Goal: Information Seeking & Learning: Learn about a topic

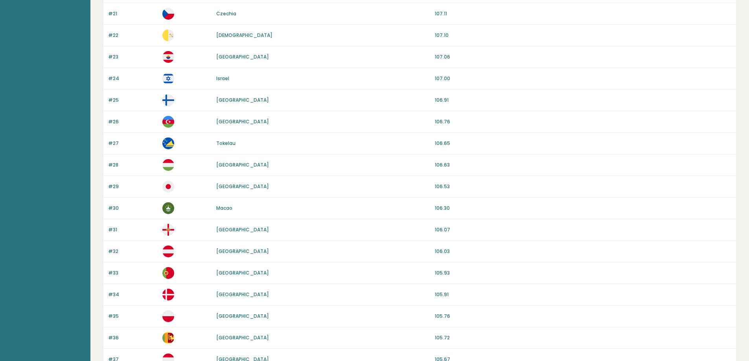
scroll to position [660, 0]
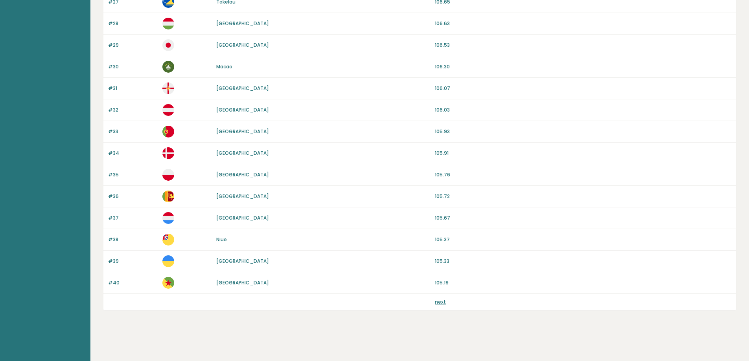
click at [439, 301] on link "next" at bounding box center [440, 302] width 11 height 7
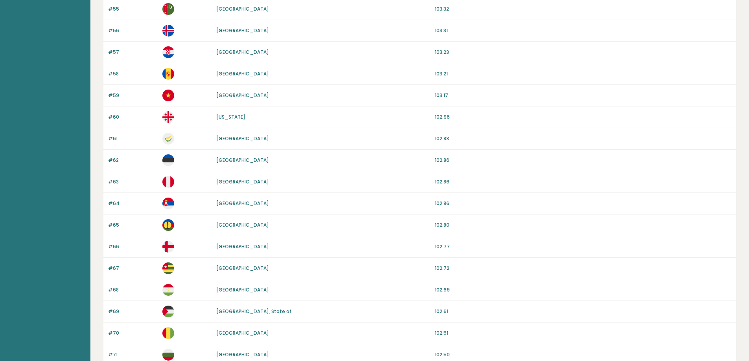
scroll to position [660, 0]
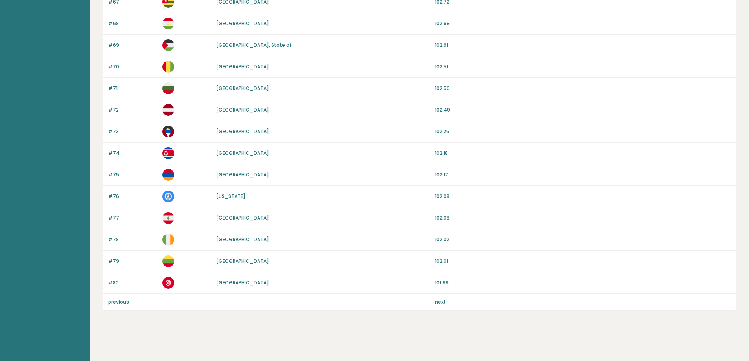
click at [442, 302] on link "next" at bounding box center [440, 302] width 11 height 7
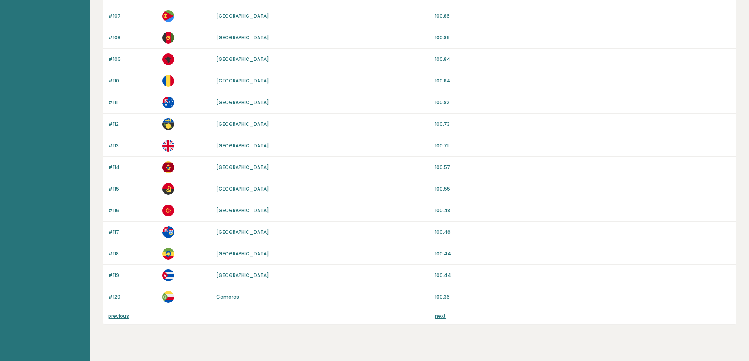
scroll to position [660, 0]
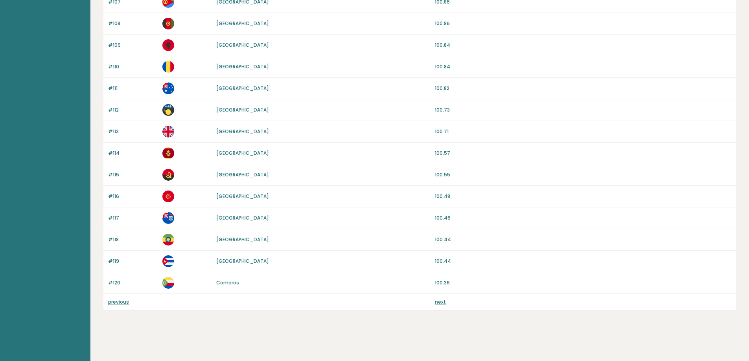
click at [439, 302] on link "next" at bounding box center [440, 302] width 11 height 7
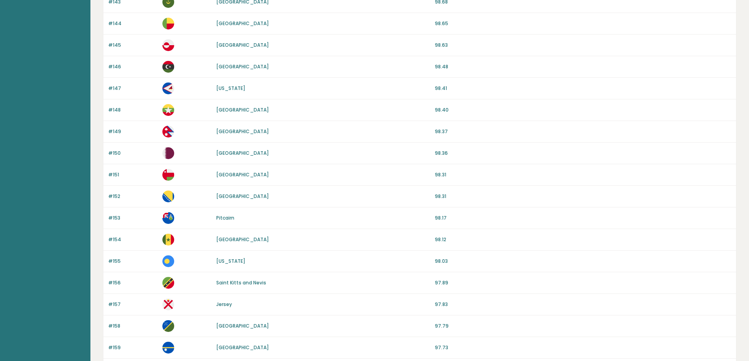
scroll to position [660, 0]
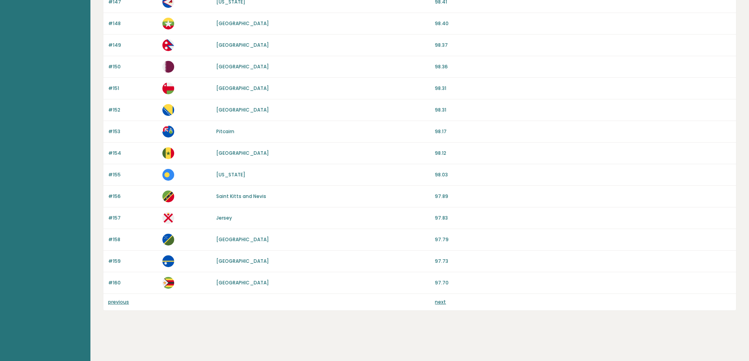
click at [444, 304] on link "next" at bounding box center [440, 302] width 11 height 7
